Goal: Find specific page/section

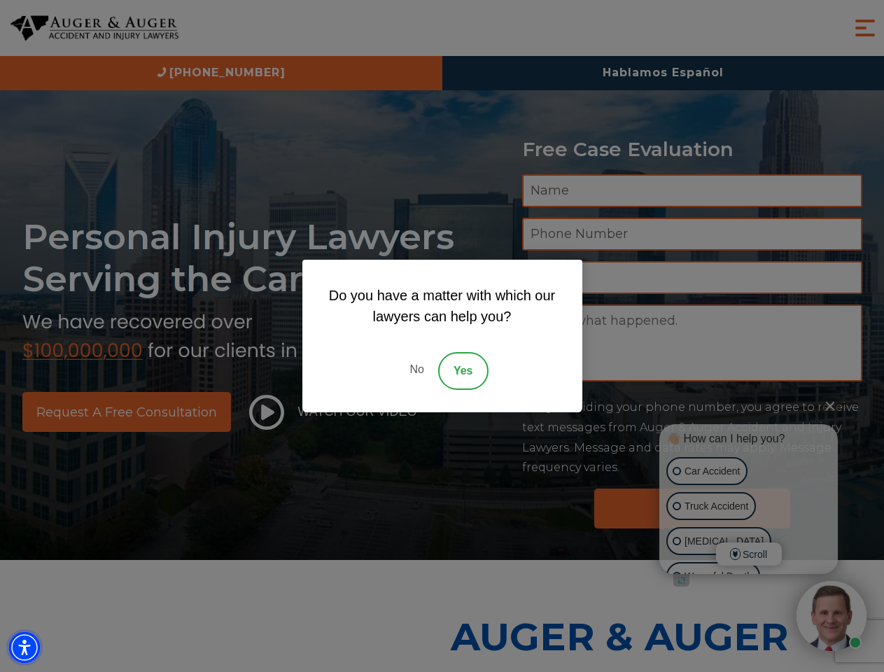
click at [25, 648] on img "Accessibility Menu" at bounding box center [24, 647] width 31 height 31
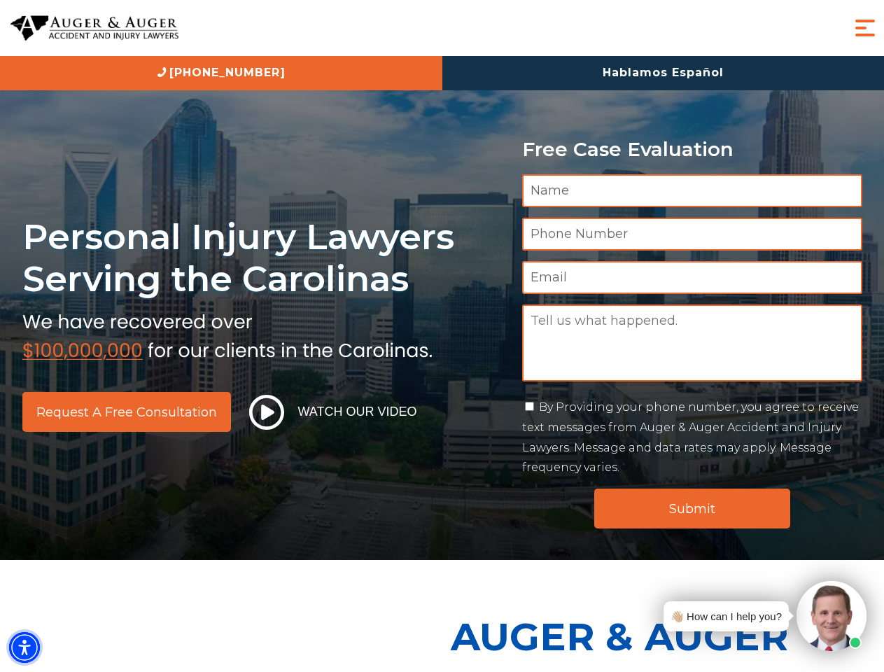
click at [25, 648] on img "Accessibility Menu" at bounding box center [24, 647] width 31 height 31
